Goal: Find specific page/section: Find specific page/section

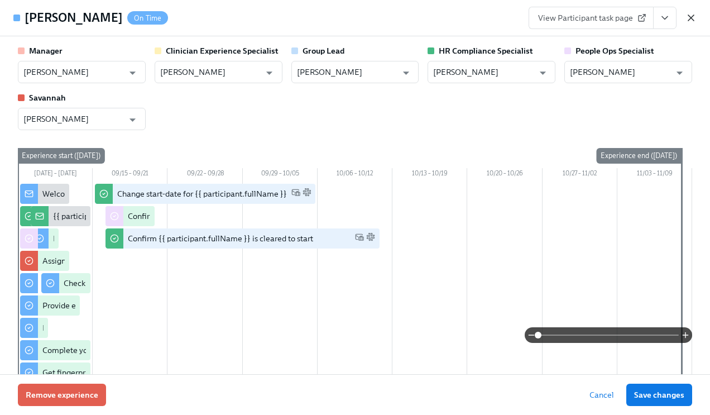
click at [688, 15] on icon "button" at bounding box center [691, 18] width 6 height 6
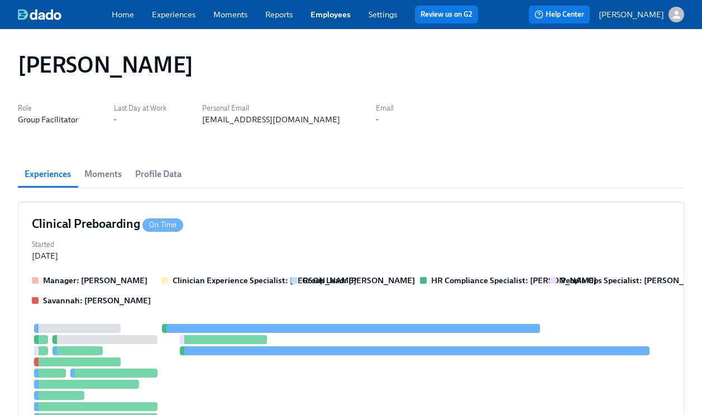
click at [345, 12] on link "Employees" at bounding box center [330, 14] width 40 height 10
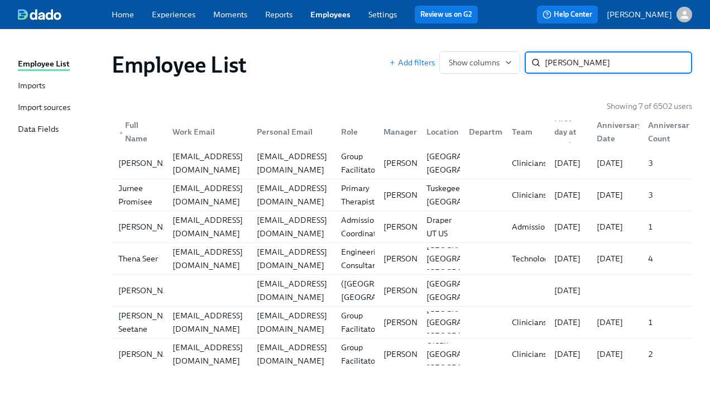
type input "[PERSON_NAME]"
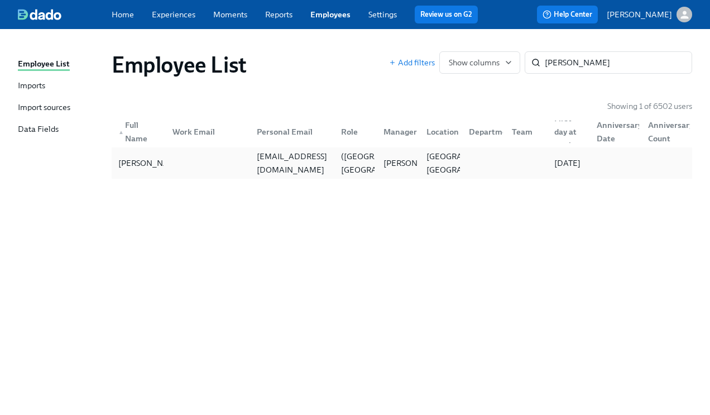
click at [282, 164] on div "[EMAIL_ADDRESS][DOMAIN_NAME]" at bounding box center [292, 163] width 80 height 27
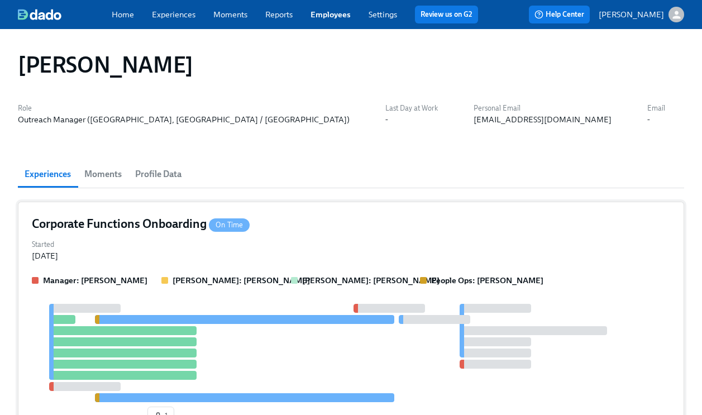
click at [359, 225] on div "Corporate Functions Onboarding On Time" at bounding box center [351, 223] width 638 height 17
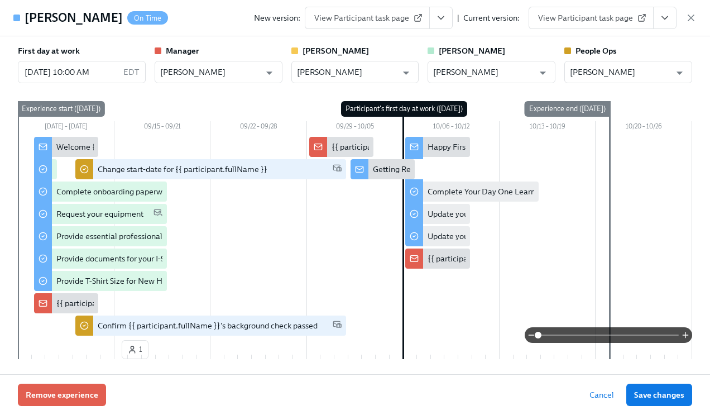
click at [659, 19] on icon "View task page" at bounding box center [664, 17] width 11 height 11
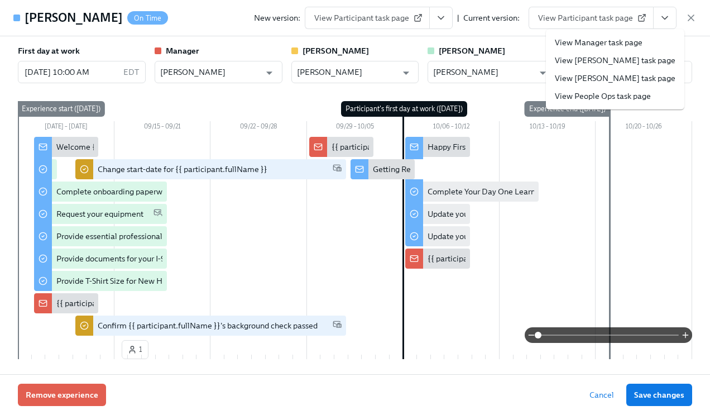
click at [601, 96] on link "View People Ops task page" at bounding box center [603, 95] width 96 height 11
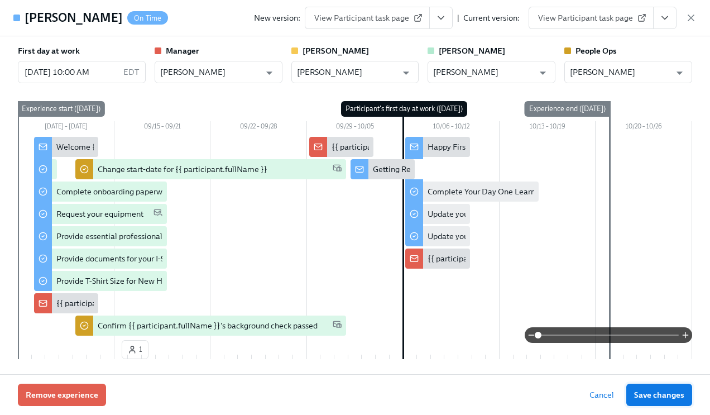
click at [648, 392] on span "Save changes" at bounding box center [659, 394] width 50 height 11
